Goal: Find specific page/section: Find specific page/section

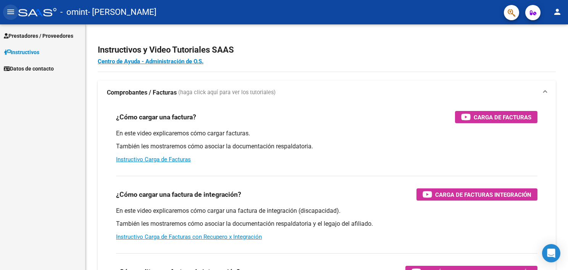
click at [6, 13] on mat-icon "menu" at bounding box center [10, 11] width 9 height 9
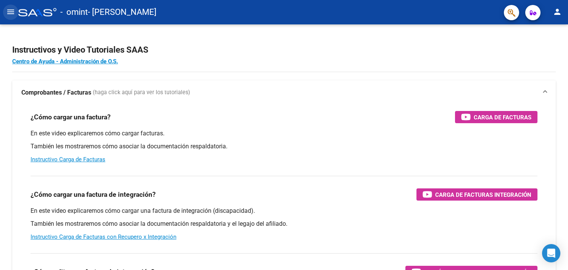
click at [6, 13] on mat-icon "menu" at bounding box center [10, 11] width 9 height 9
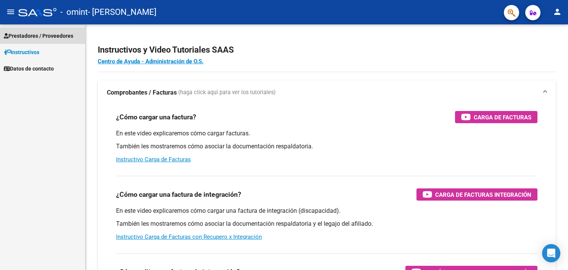
click at [27, 37] on span "Prestadores / Proveedores" at bounding box center [38, 36] width 69 height 8
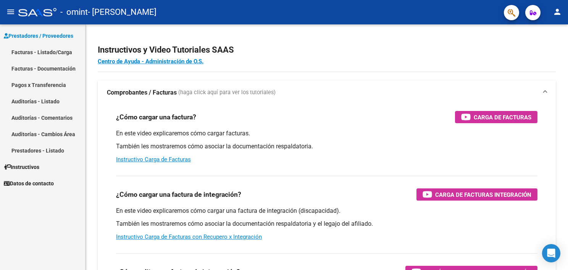
click at [28, 52] on link "Facturas - Listado/Carga" at bounding box center [42, 52] width 85 height 16
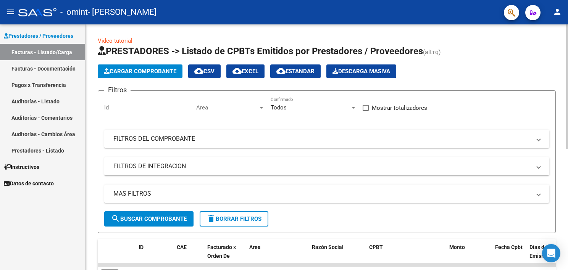
click at [565, 141] on div "Video tutorial PRESTADORES -> Listado de CPBTs Emitidos por Prestadores / Prove…" at bounding box center [326, 264] width 482 height 480
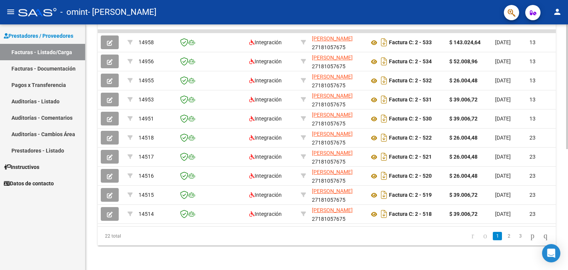
click at [568, 192] on div at bounding box center [567, 147] width 2 height 246
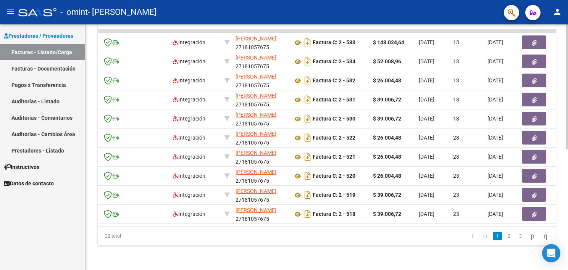
scroll to position [0, 0]
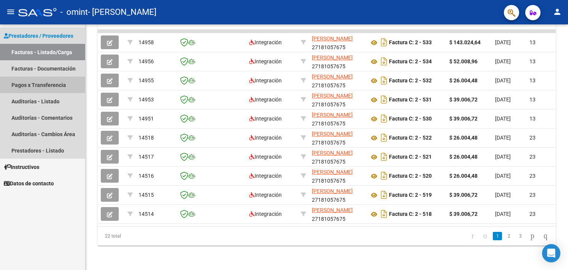
click at [27, 83] on link "Pagos x Transferencia" at bounding box center [42, 85] width 85 height 16
